Goal: Task Accomplishment & Management: Manage account settings

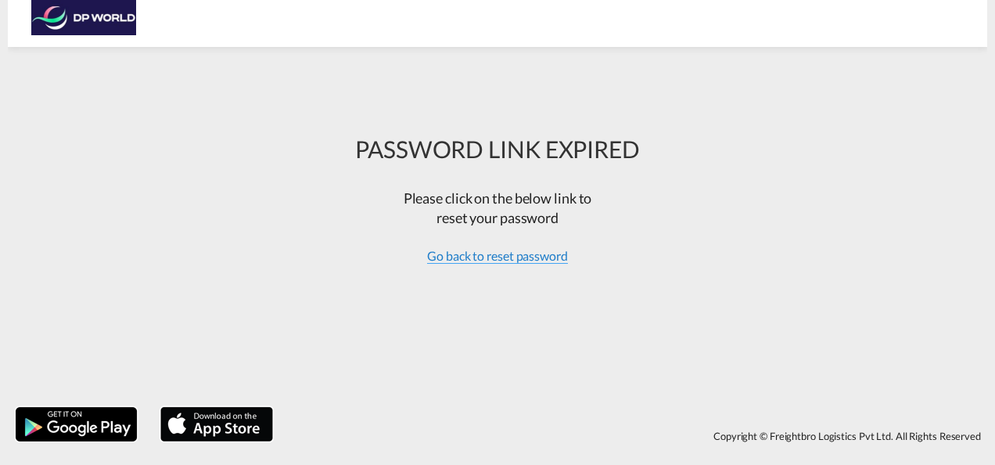
click at [510, 253] on span "Go back to reset password" at bounding box center [497, 256] width 141 height 16
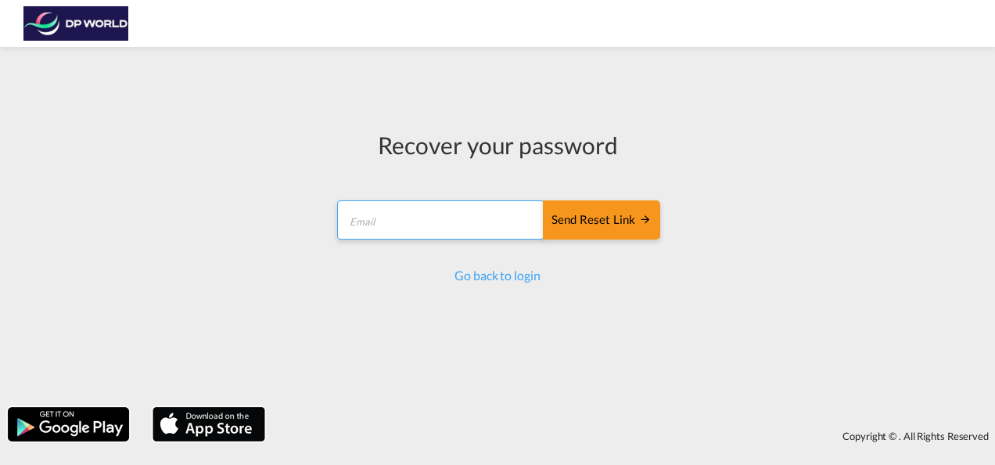
click at [466, 233] on input "email" at bounding box center [440, 219] width 207 height 39
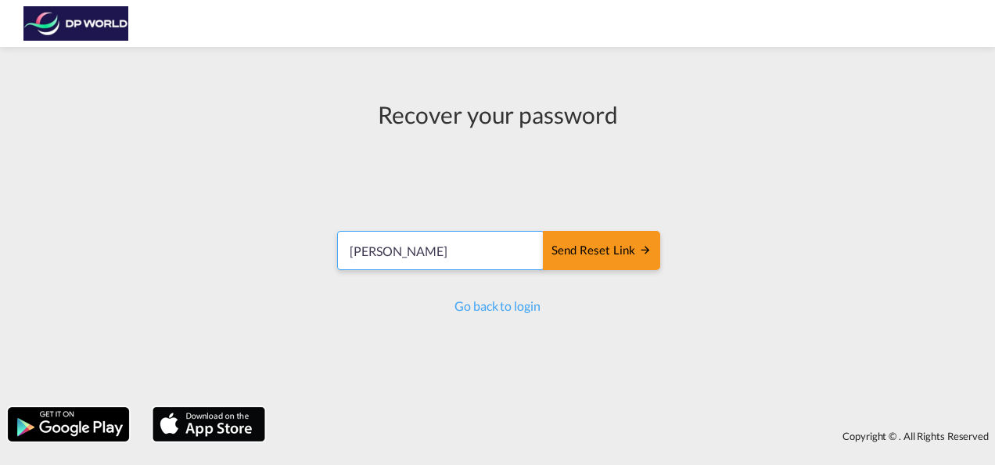
type input "[PERSON_NAME][EMAIL_ADDRESS][PERSON_NAME][DOMAIN_NAME]"
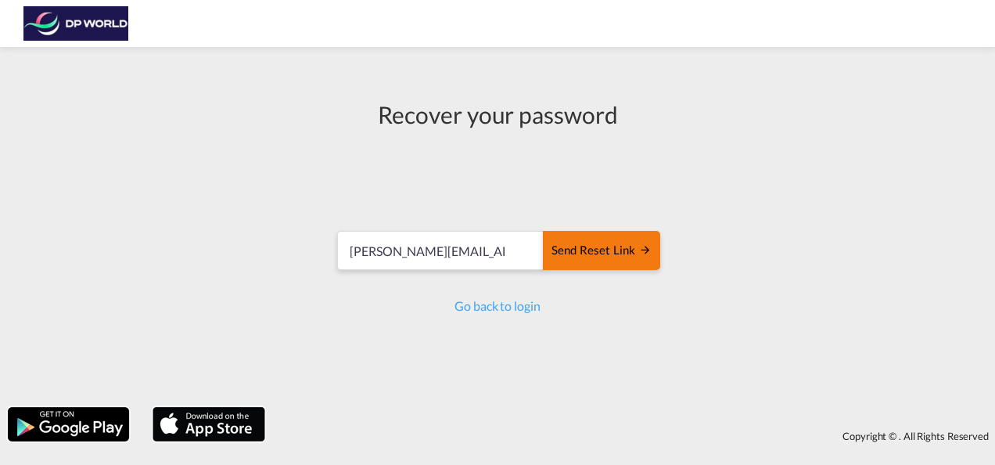
click at [590, 261] on button "Send reset link" at bounding box center [601, 250] width 117 height 39
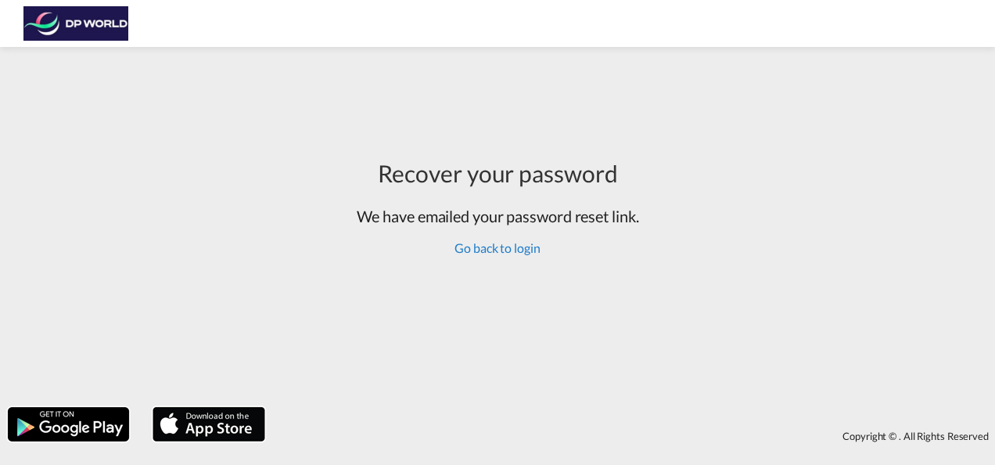
click at [504, 250] on link "Go back to login" at bounding box center [496, 247] width 85 height 15
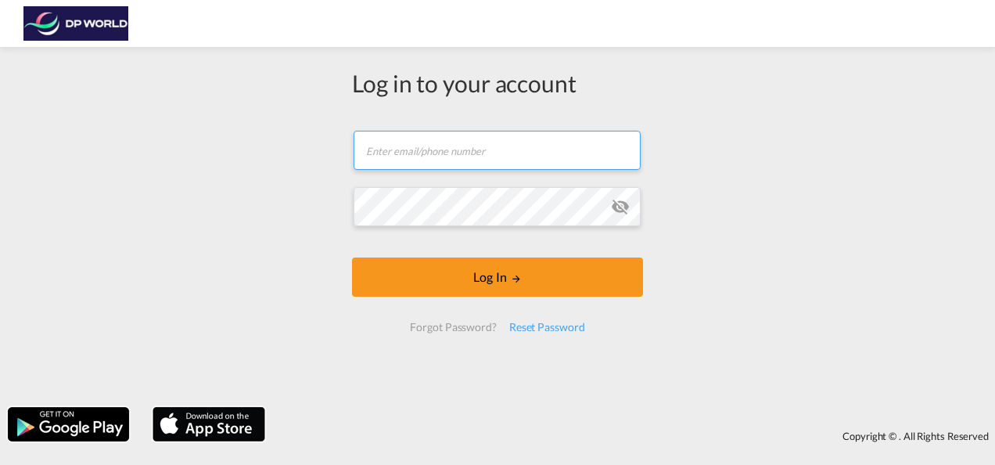
click at [492, 160] on input "text" at bounding box center [497, 150] width 287 height 39
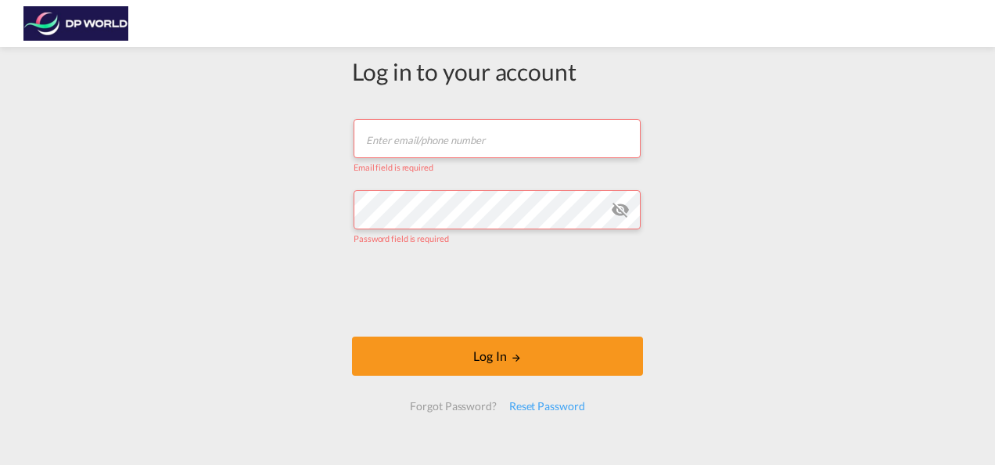
click at [480, 123] on input "text" at bounding box center [497, 138] width 287 height 39
type input "[PERSON_NAME][EMAIL_ADDRESS][PERSON_NAME][DOMAIN_NAME]"
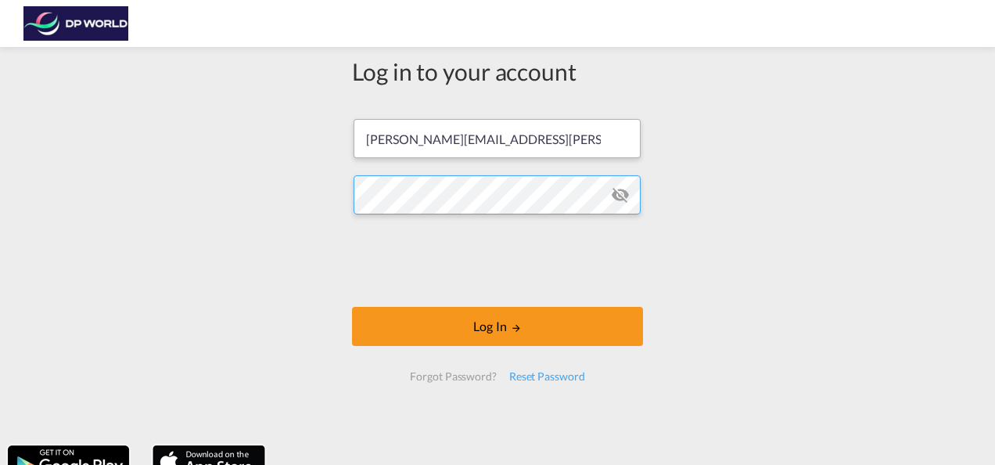
click at [352, 307] on button "Log In" at bounding box center [497, 326] width 291 height 39
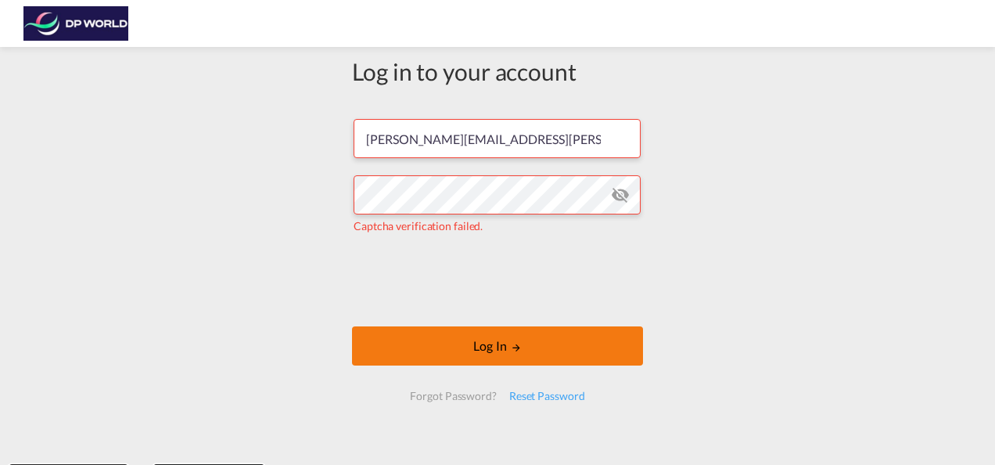
click at [418, 336] on button "Log In" at bounding box center [497, 345] width 291 height 39
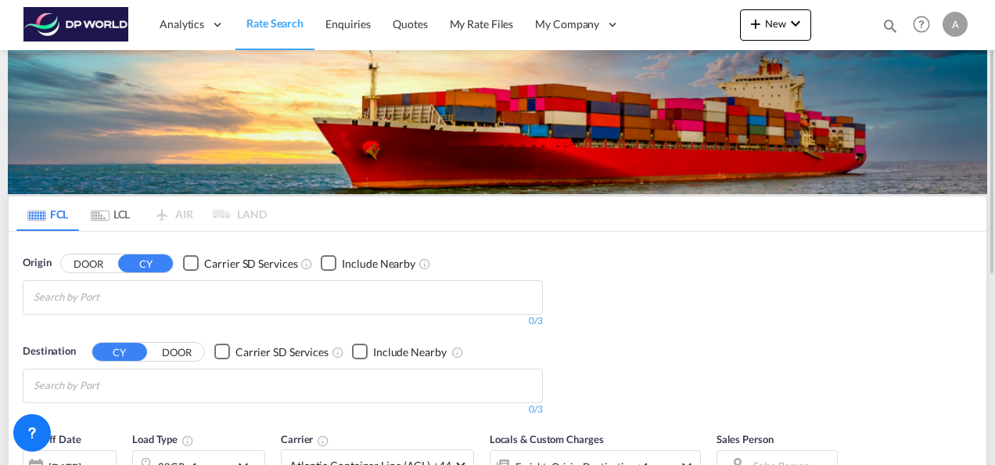
click at [951, 27] on div "A" at bounding box center [954, 24] width 25 height 25
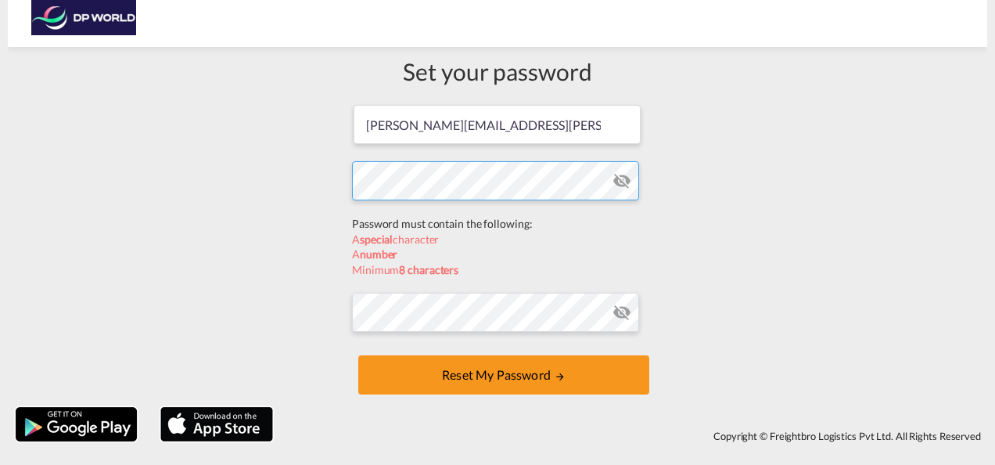
click at [432, 219] on form "[PERSON_NAME][EMAIL_ADDRESS][PERSON_NAME][DOMAIN_NAME] Password must contain th…" at bounding box center [497, 251] width 291 height 296
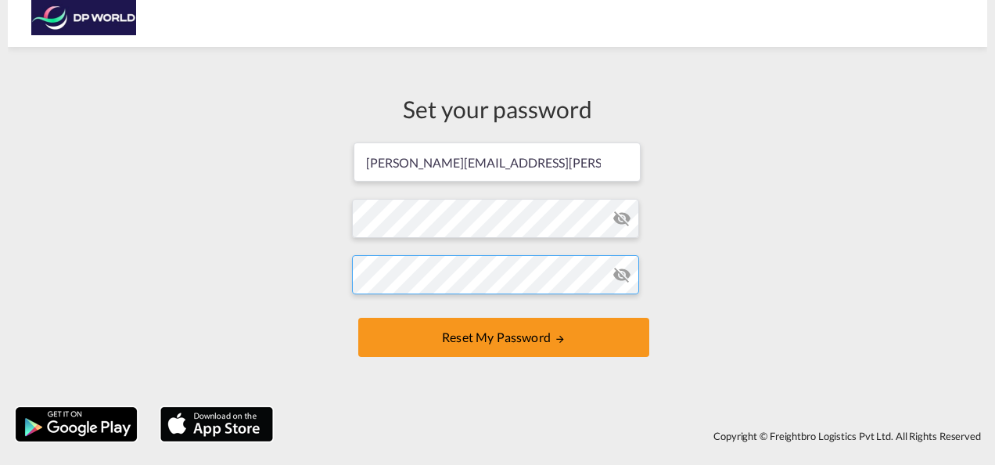
click at [422, 310] on form "[PERSON_NAME][EMAIL_ADDRESS][PERSON_NAME][DOMAIN_NAME] Password must contain th…" at bounding box center [497, 251] width 291 height 221
click at [358, 318] on button "Reset my password" at bounding box center [503, 337] width 291 height 39
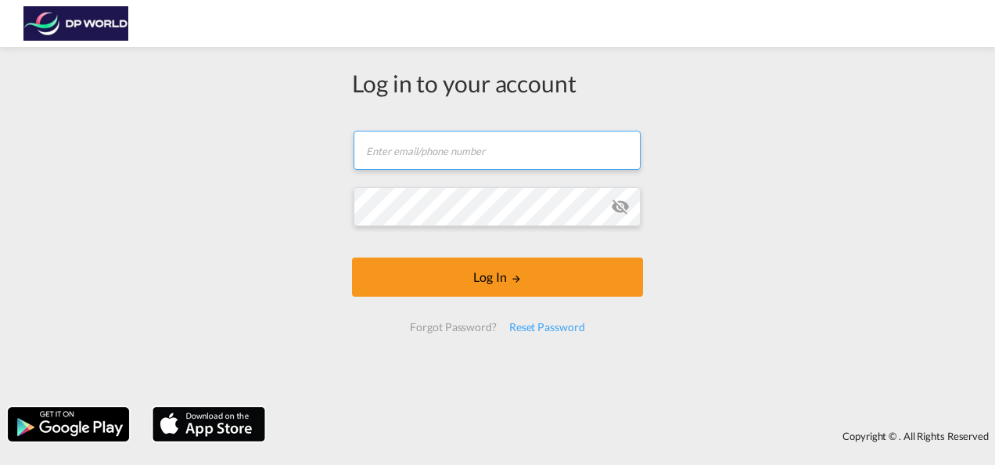
type input "[PERSON_NAME][EMAIL_ADDRESS][PERSON_NAME][DOMAIN_NAME]"
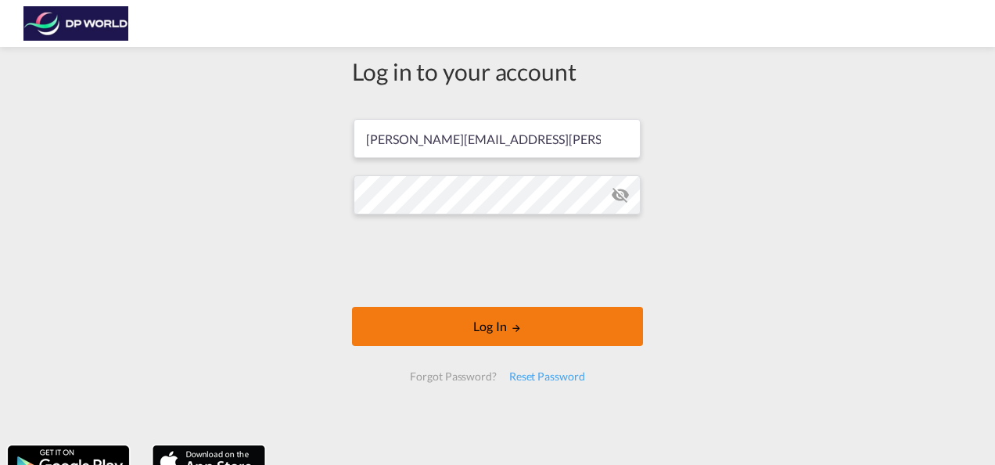
click at [472, 324] on button "Log In" at bounding box center [497, 326] width 291 height 39
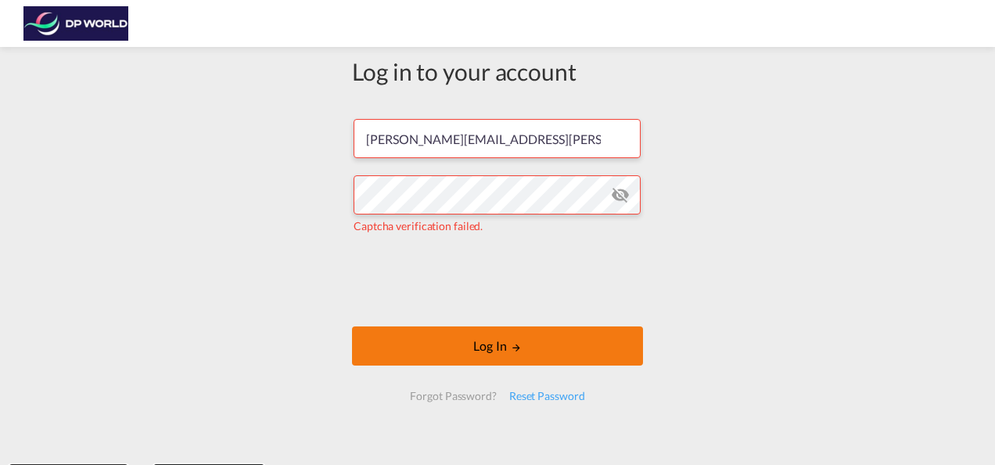
click at [522, 352] on button "Log In" at bounding box center [497, 345] width 291 height 39
